Goal: Task Accomplishment & Management: Manage account settings

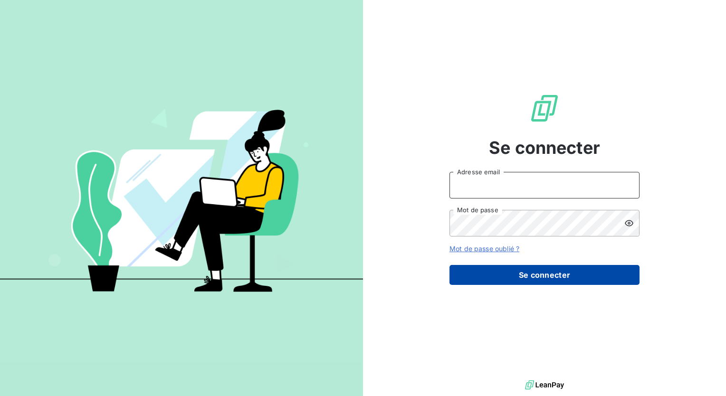
type input "[EMAIL_ADDRESS][DOMAIN_NAME]"
click at [515, 278] on button "Se connecter" at bounding box center [544, 275] width 190 height 20
click at [546, 278] on button "Se connecter" at bounding box center [544, 275] width 190 height 20
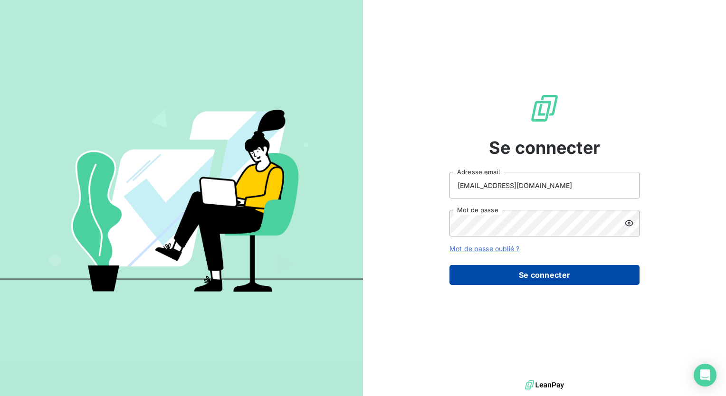
click at [546, 278] on button "Se connecter" at bounding box center [544, 275] width 190 height 20
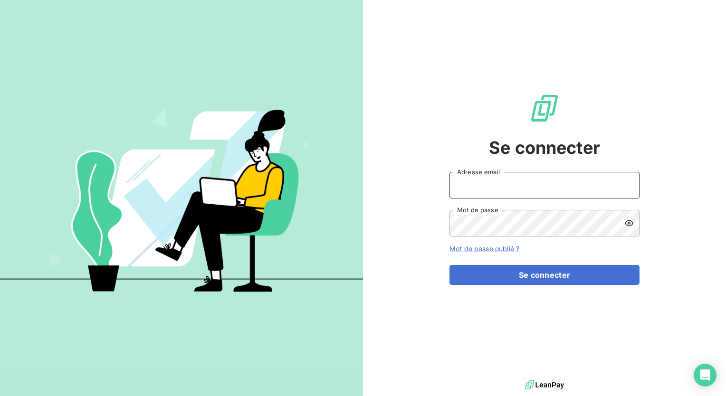
type input "[EMAIL_ADDRESS][DOMAIN_NAME]"
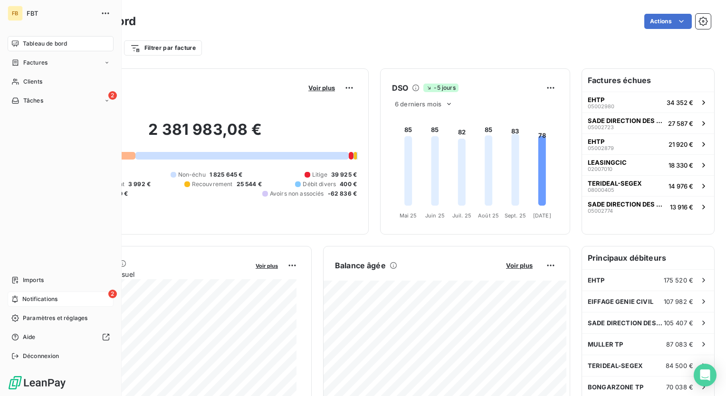
click at [22, 303] on span "Notifications" at bounding box center [39, 299] width 35 height 9
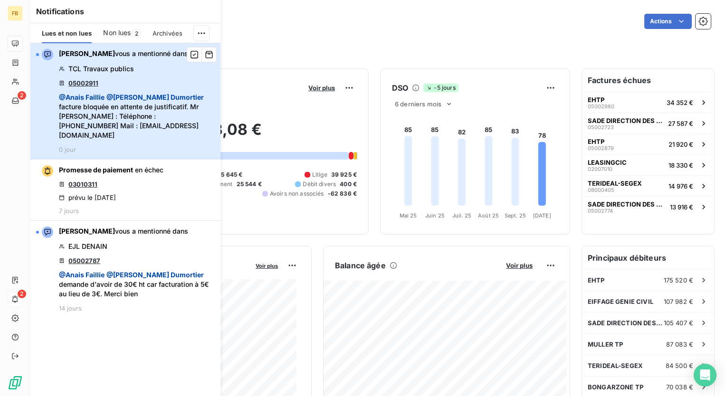
click at [158, 77] on div "[PERSON_NAME] vous a mentionné dans TCL Travaux publics 05002911 @ [PERSON_NAME…" at bounding box center [137, 101] width 156 height 105
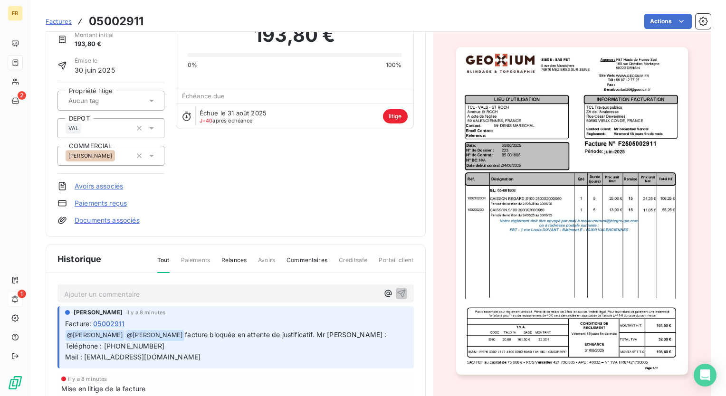
scroll to position [34, 0]
